Goal: Task Accomplishment & Management: Manage account settings

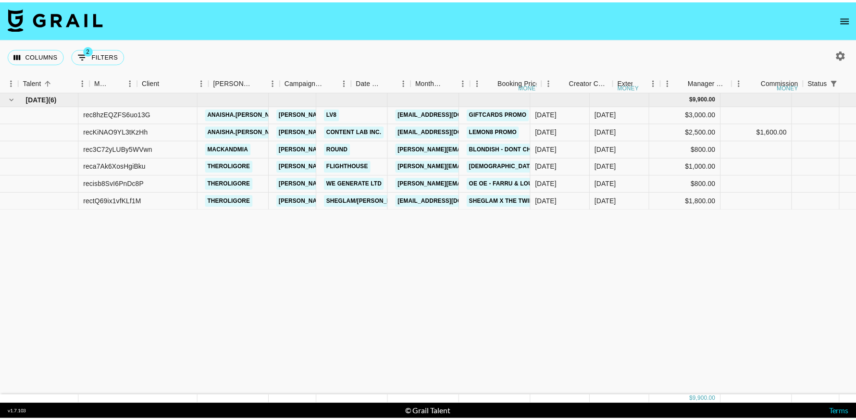
scroll to position [0, 181]
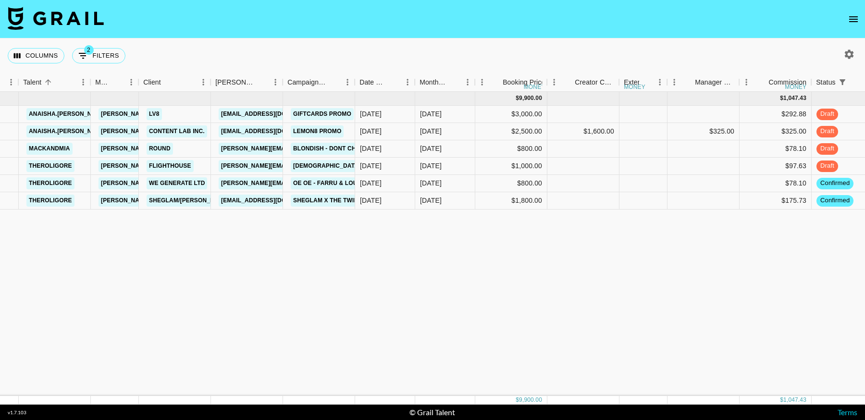
click at [850, 20] on icon "open drawer" at bounding box center [854, 19] width 12 height 12
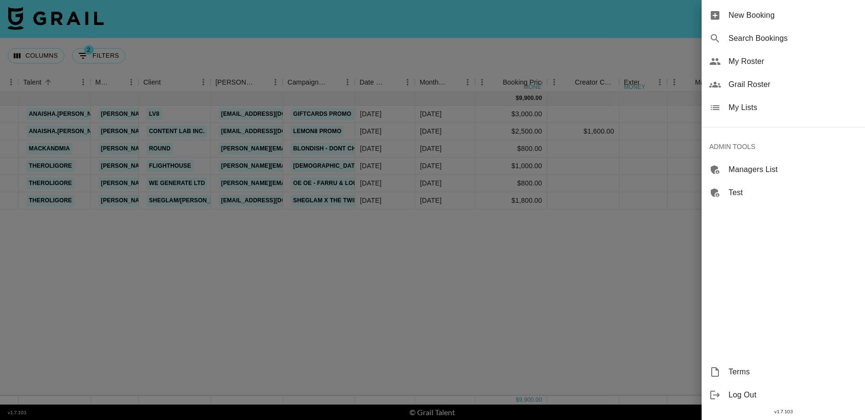
click at [749, 101] on div "My Lists" at bounding box center [783, 107] width 163 height 23
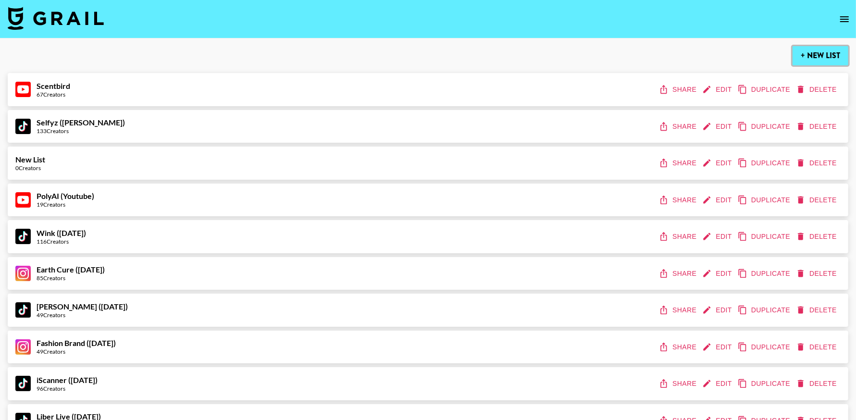
click at [814, 60] on button "+ New List" at bounding box center [821, 55] width 56 height 19
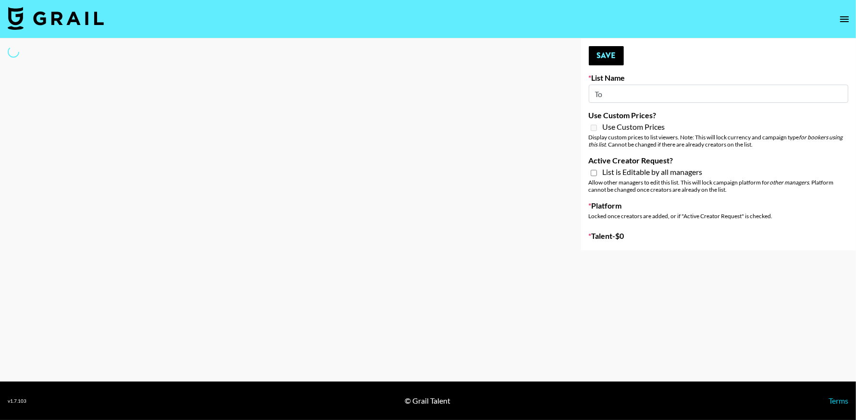
type input "Top"
select select "Song"
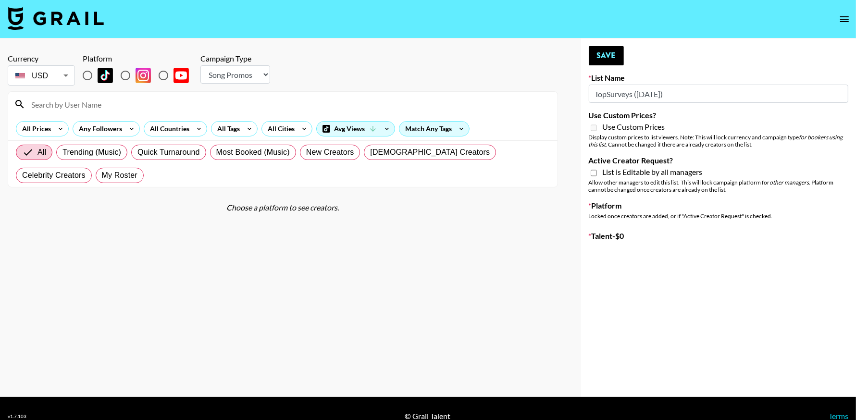
type input "New List"
radio input "true"
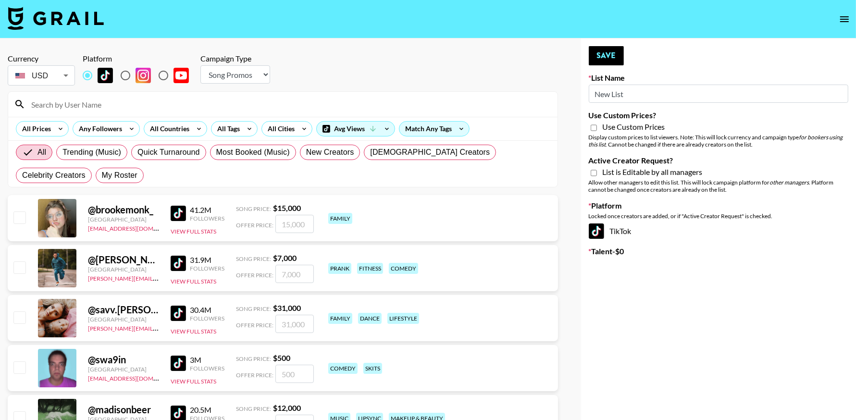
type input "New List"
click at [233, 78] on select "Choose Type... Song Promos Brand Promos" at bounding box center [235, 74] width 70 height 18
select select "Brand"
click at [200, 65] on select "Choose Type... Song Promos Brand Promos" at bounding box center [235, 74] width 70 height 18
click at [630, 92] on input "New List" at bounding box center [719, 94] width 260 height 18
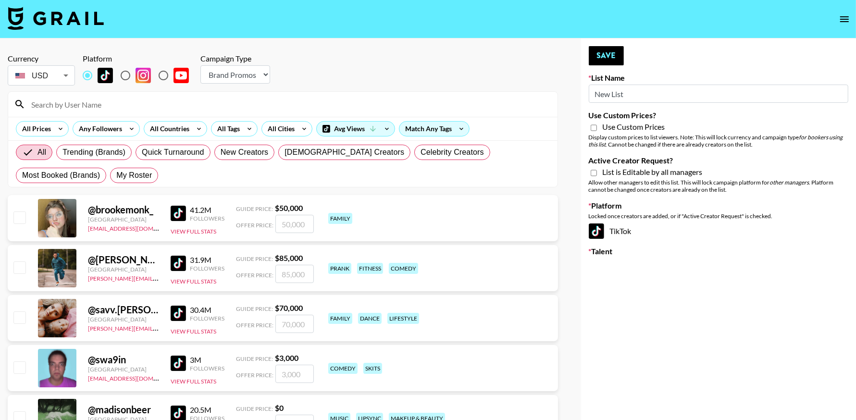
click at [630, 92] on input "New List" at bounding box center [719, 94] width 260 height 18
type input "Topsurveys ([DATE])"
click at [594, 130] on input "Use Custom Prices?" at bounding box center [594, 128] width 6 height 9
checkbox input "true"
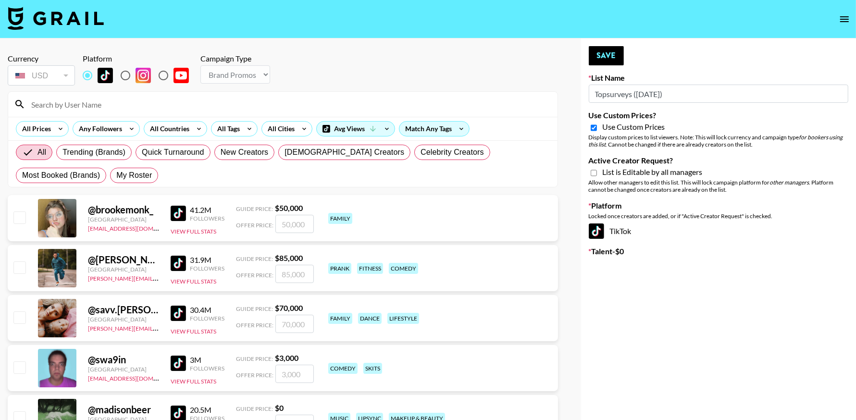
click at [594, 177] on input "Active Creator Request?" at bounding box center [594, 173] width 6 height 9
checkbox input "true"
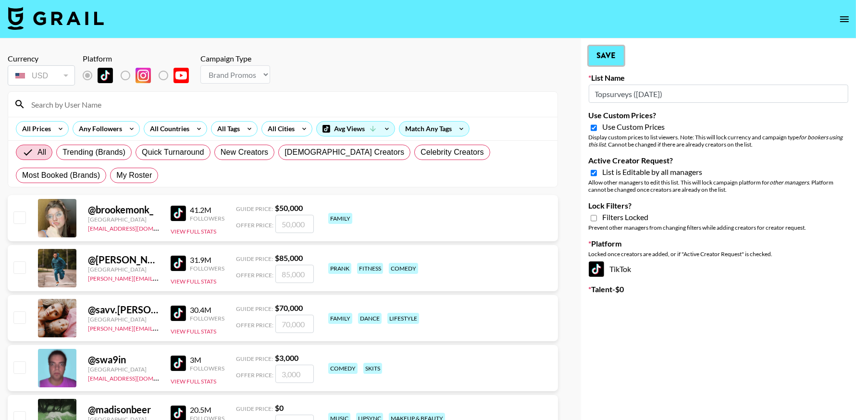
click at [611, 59] on button "Save" at bounding box center [606, 55] width 35 height 19
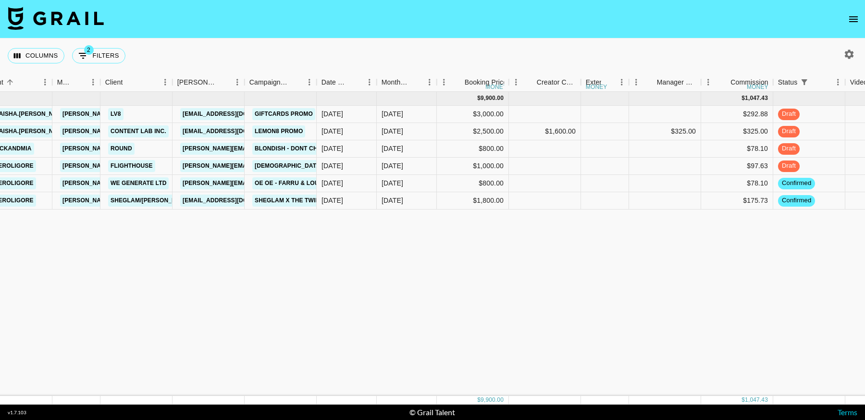
scroll to position [0, 172]
